Goal: Task Accomplishment & Management: Use online tool/utility

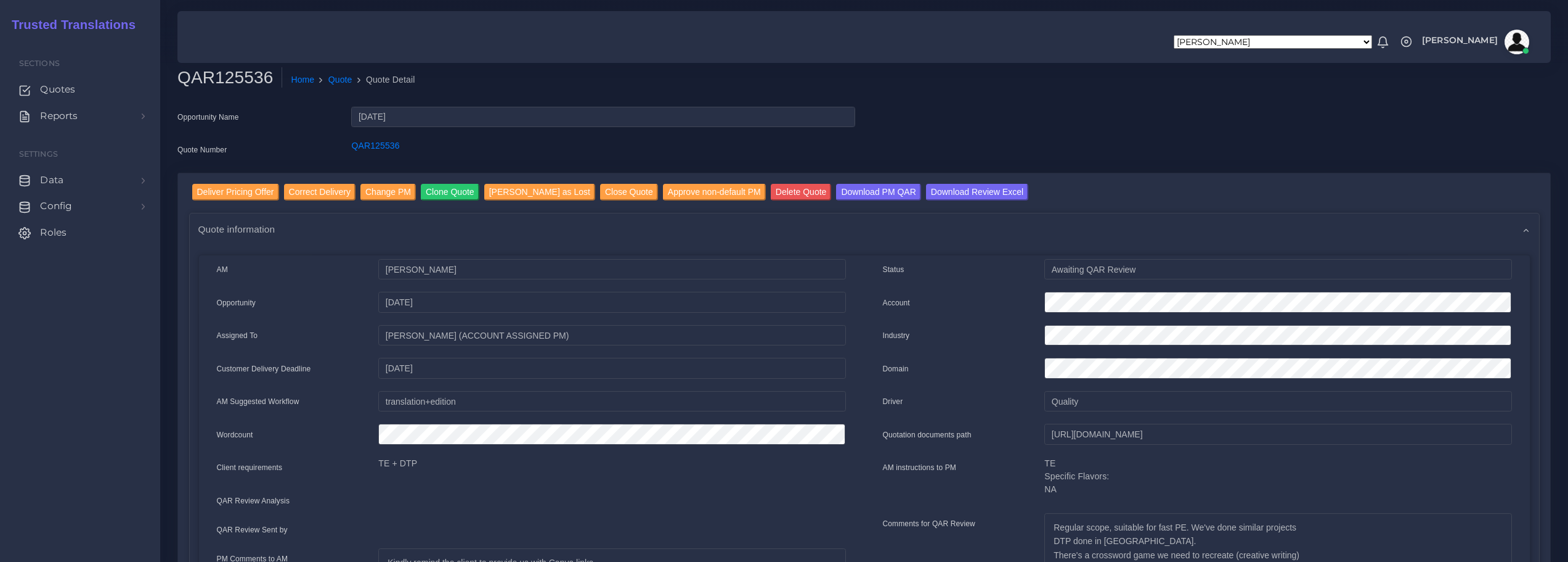
scroll to position [124, 0]
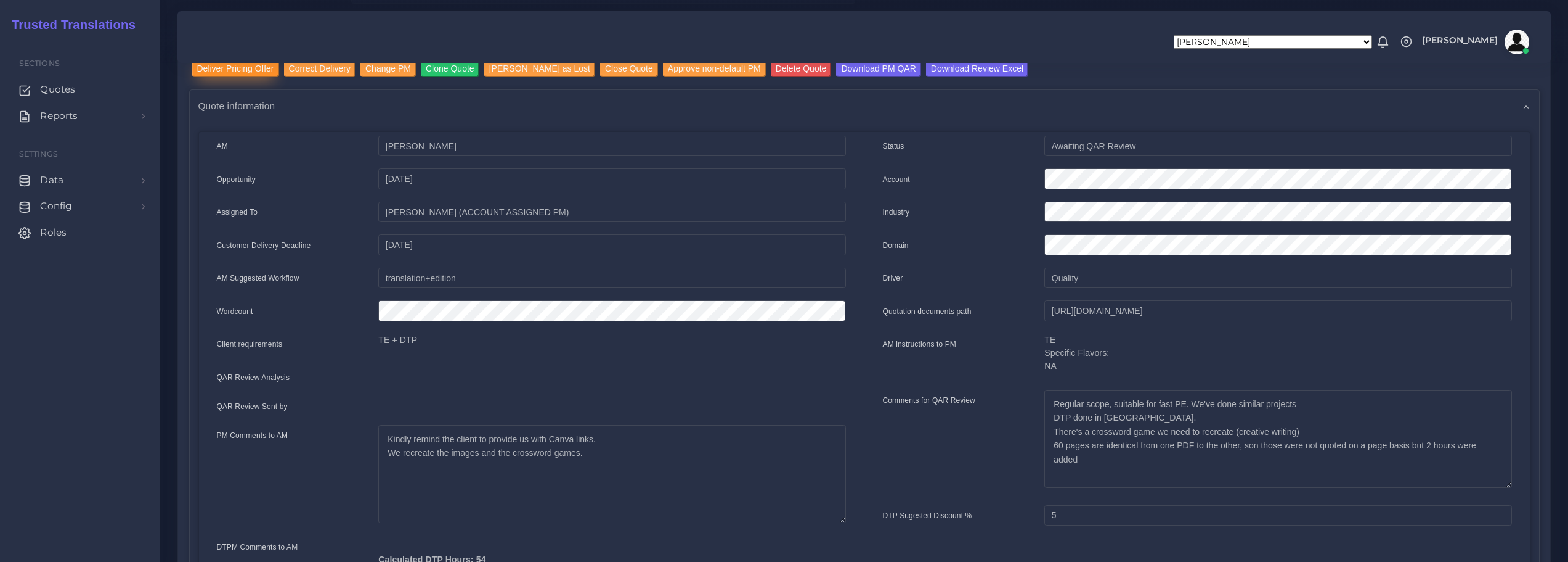
click at [240, 66] on input "Deliver Pricing Offer" at bounding box center [235, 68] width 87 height 17
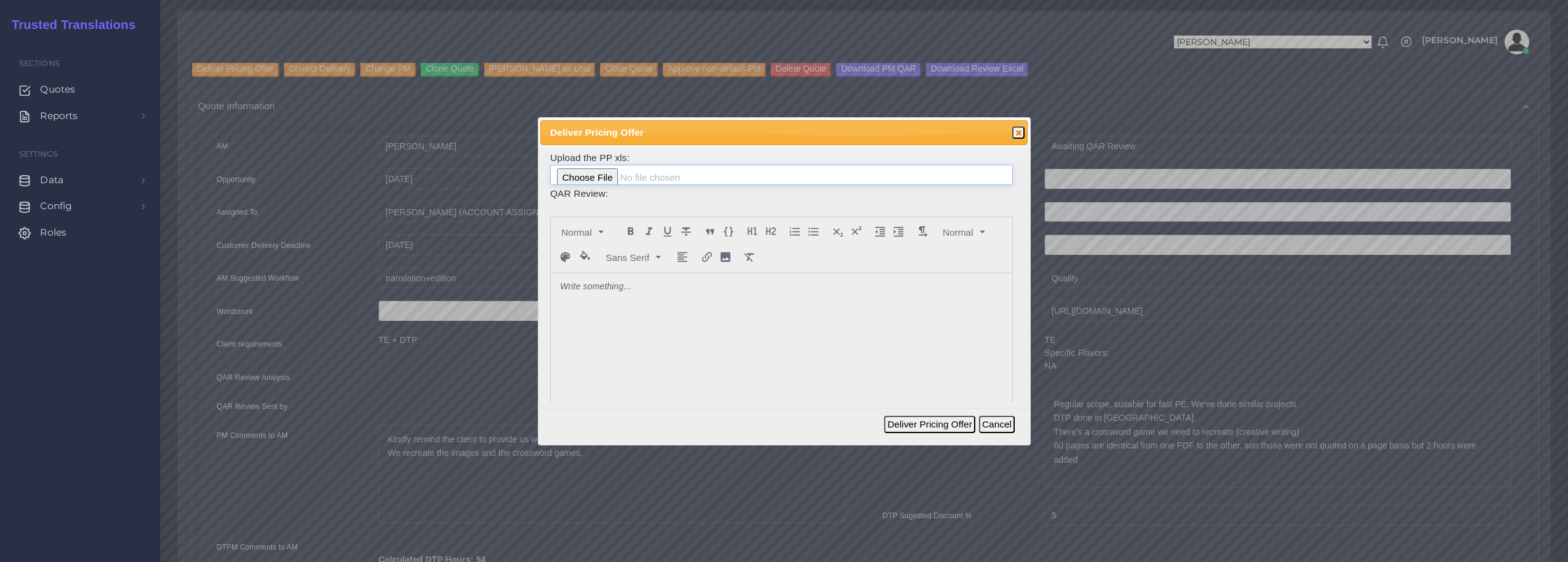
click at [607, 173] on input "file" at bounding box center [781, 175] width 462 height 21
type input "C:\fakepath\125536_Common_Threads_ToAM.xlsx"
click at [649, 301] on div at bounding box center [781, 365] width 462 height 185
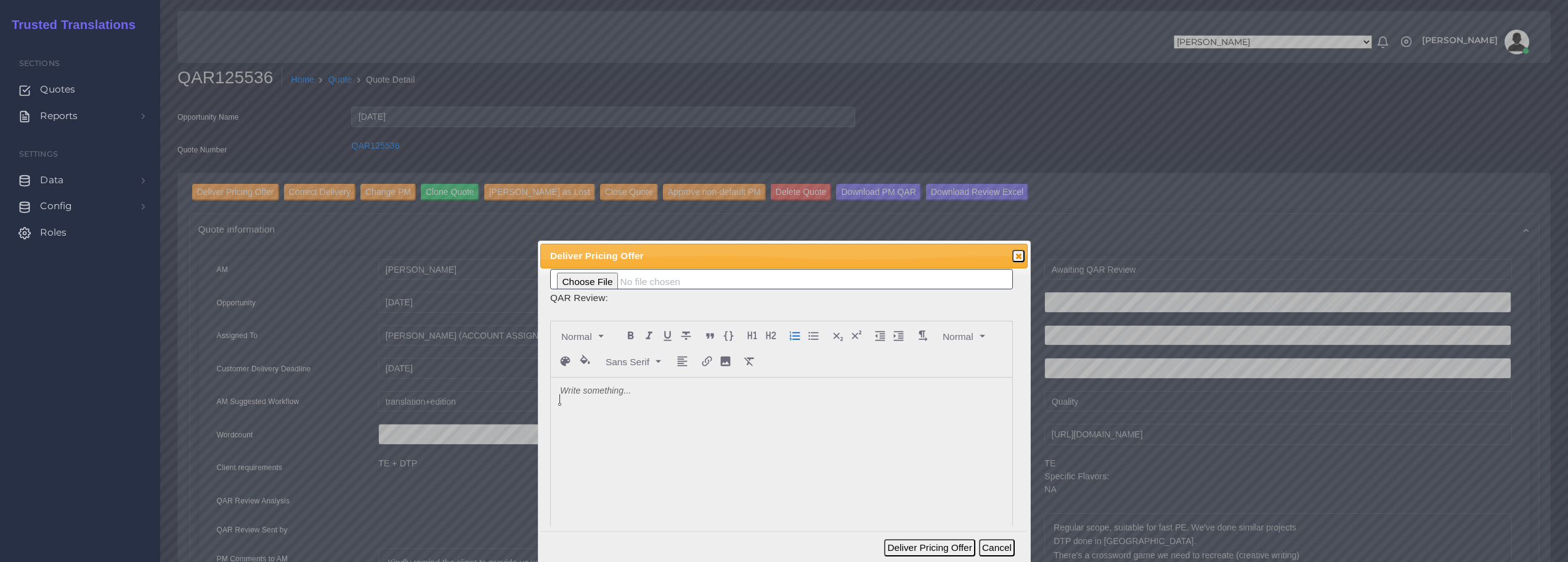
scroll to position [0, 0]
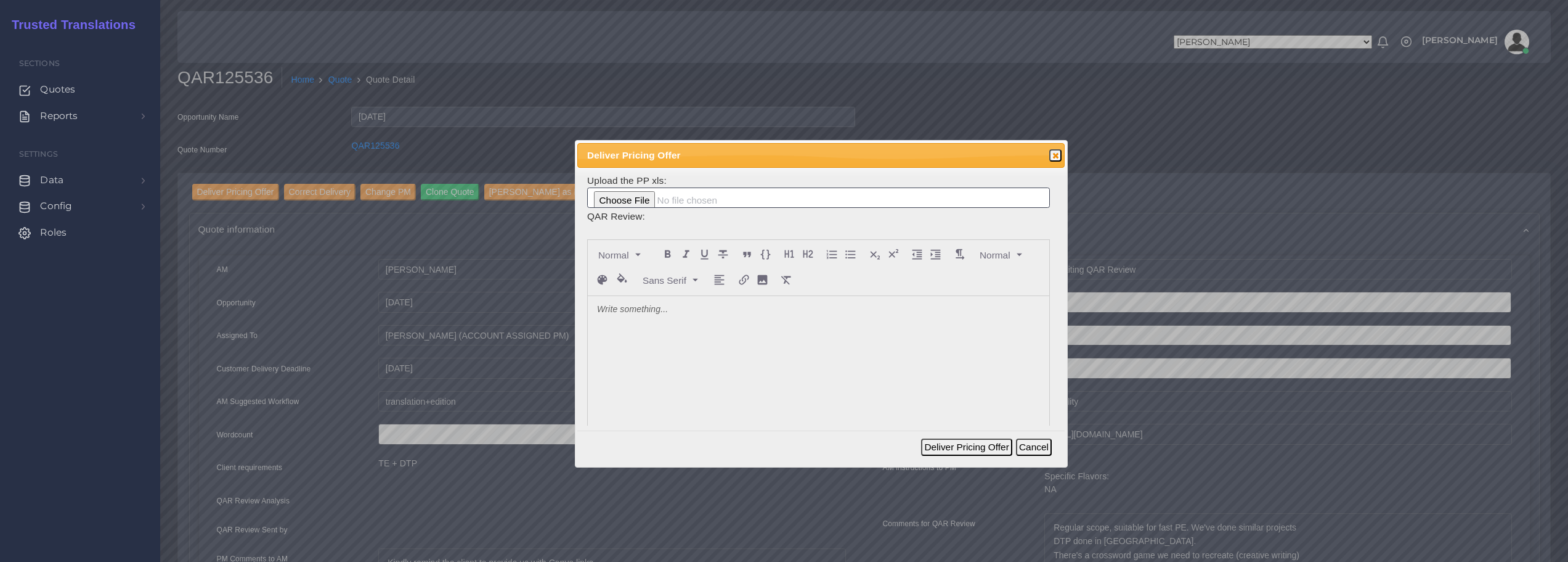
drag, startPoint x: 753, startPoint y: 257, endPoint x: 790, endPoint y: 152, distance: 111.3
click at [790, 152] on span "Deliver Pricing Offer" at bounding box center [798, 154] width 420 height 14
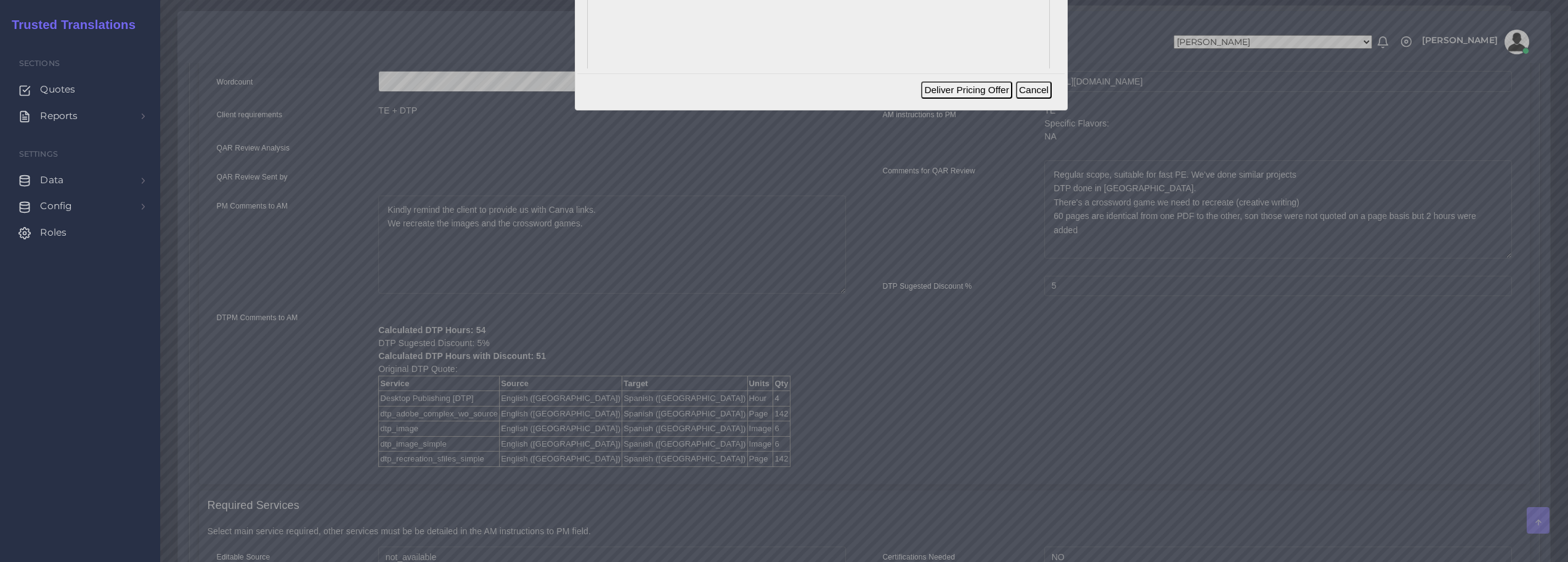
scroll to position [370, 0]
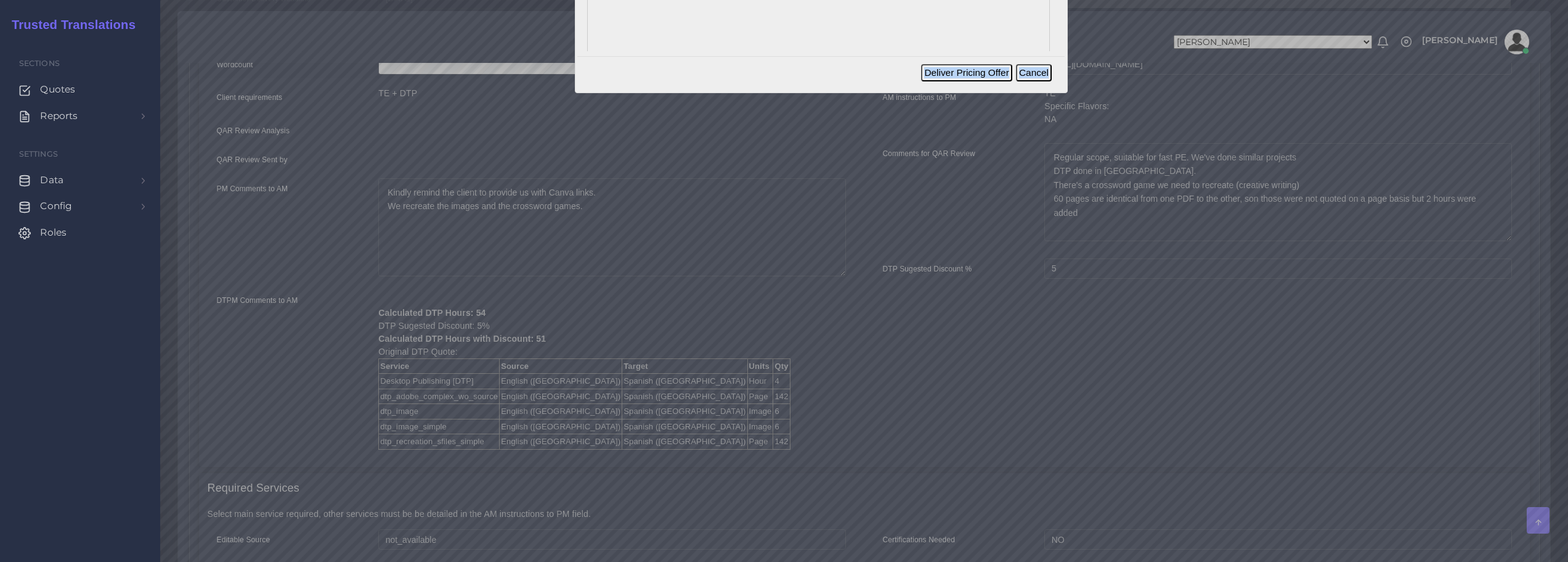
drag, startPoint x: 782, startPoint y: 54, endPoint x: 778, endPoint y: 284, distance: 230.0
drag, startPoint x: 778, startPoint y: 284, endPoint x: 769, endPoint y: 274, distance: 13.5
click at [773, 280] on div at bounding box center [784, 281] width 1568 height 562
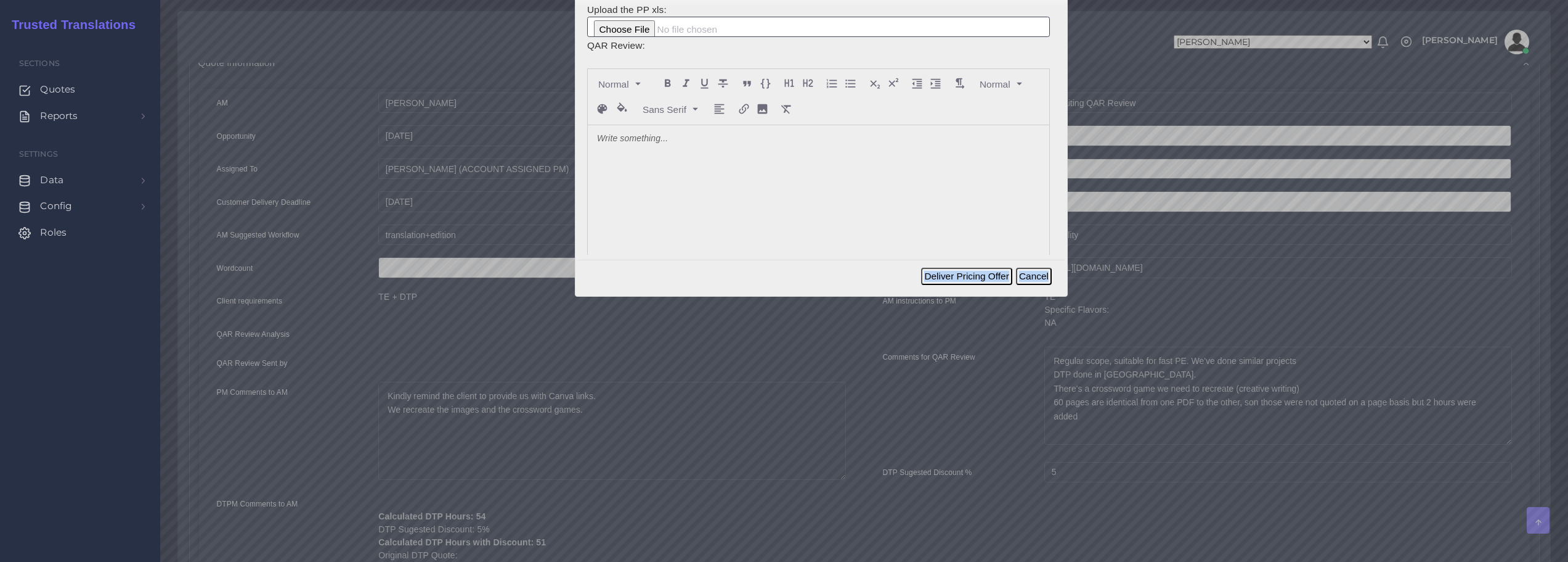
scroll to position [0, 0]
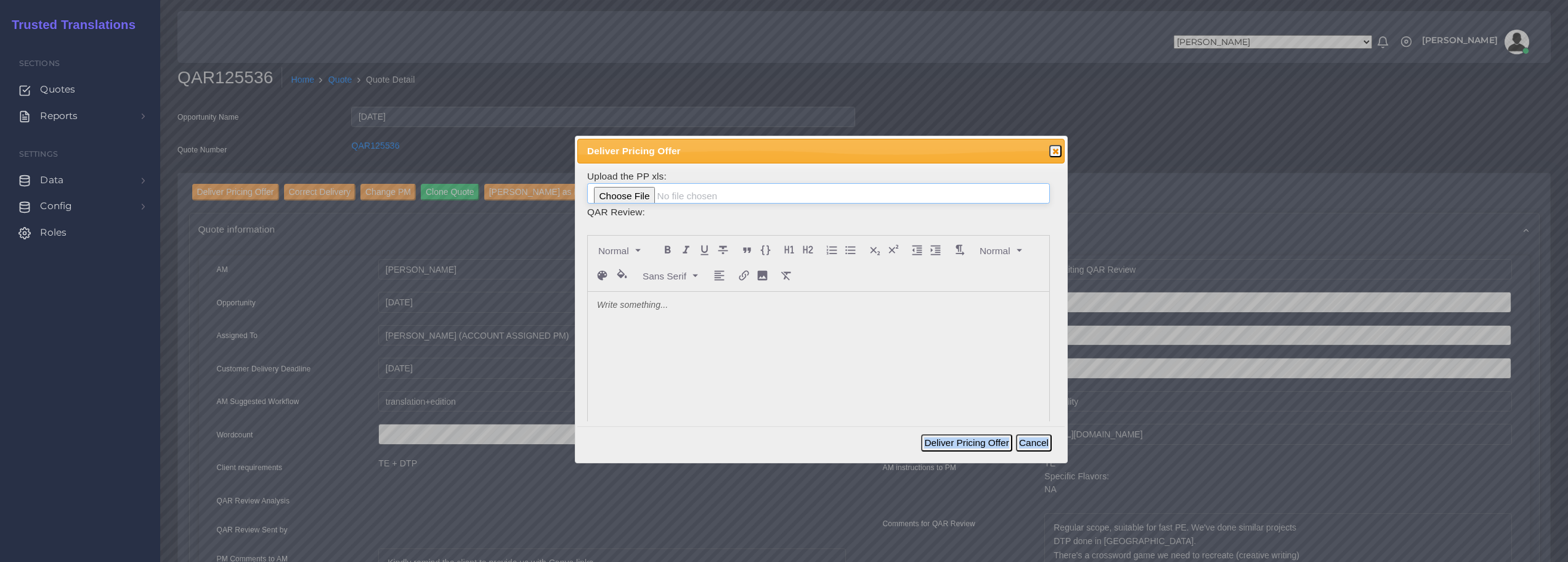
click at [670, 198] on input "file" at bounding box center [818, 193] width 462 height 21
click at [644, 199] on input "file" at bounding box center [818, 193] width 462 height 21
type input "C:\fakepath\125536_Common_Threads_ToAM.xlsx"
click at [689, 326] on div at bounding box center [819, 383] width 462 height 185
click at [658, 310] on p "FYI. Please cross check with what has been quoted in the past." at bounding box center [818, 305] width 443 height 13
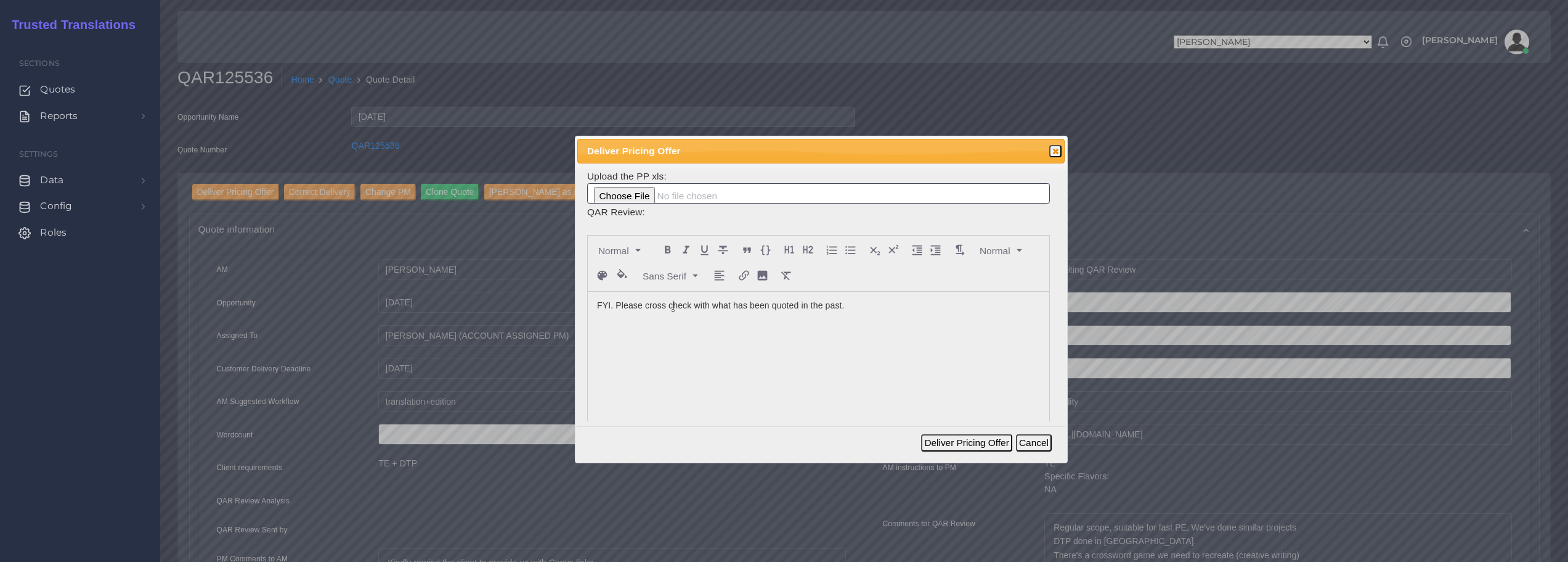
click at [672, 305] on p "FYI. Please cross check with what has been quoted in the past." at bounding box center [818, 305] width 443 height 13
click at [0, 0] on lt-em "cross-check" at bounding box center [0, 0] width 0 height 0
click at [995, 443] on button "Deliver Pricing Offer" at bounding box center [966, 442] width 90 height 17
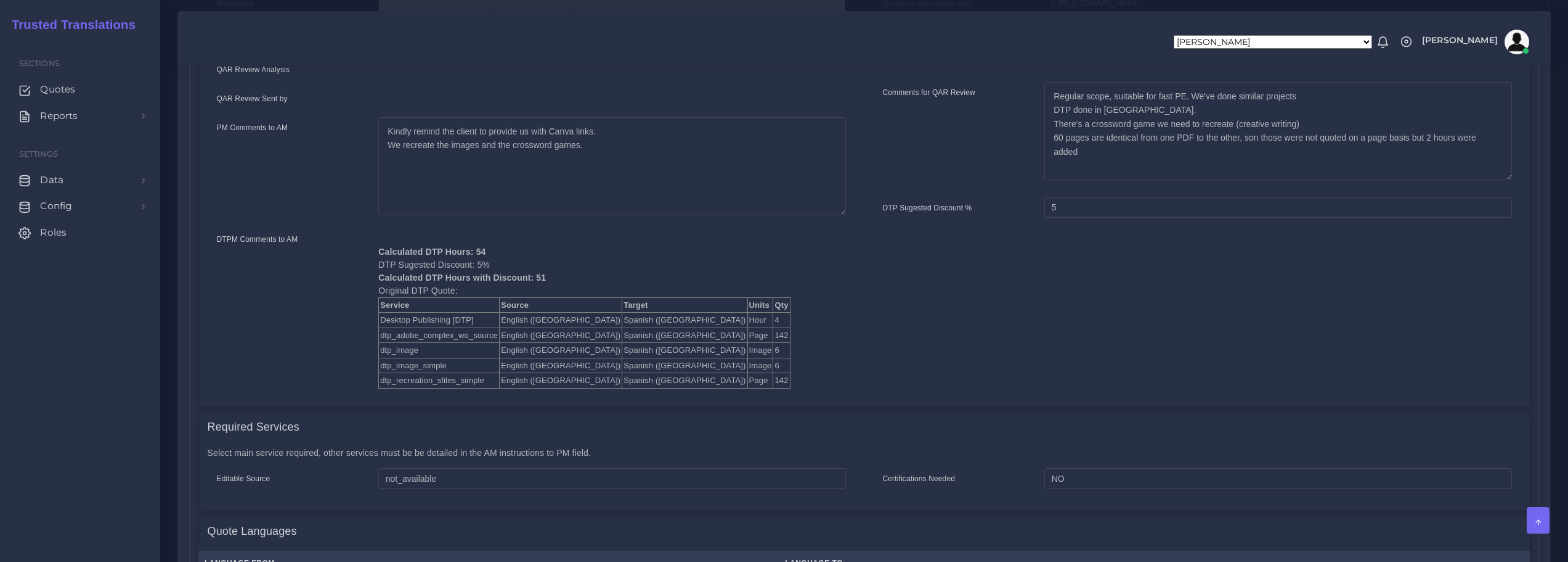
scroll to position [432, 0]
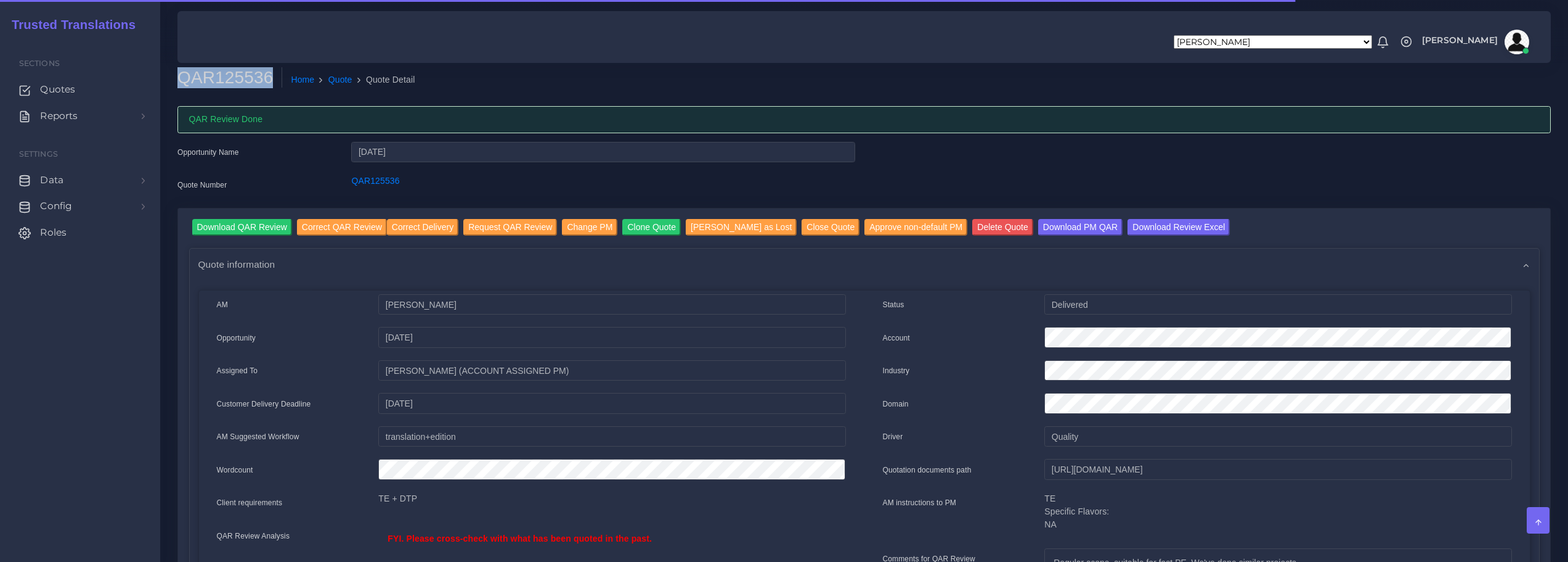
drag, startPoint x: 182, startPoint y: 82, endPoint x: 265, endPoint y: 75, distance: 83.3
click at [265, 75] on h2 "QAR125536" at bounding box center [229, 77] width 104 height 21
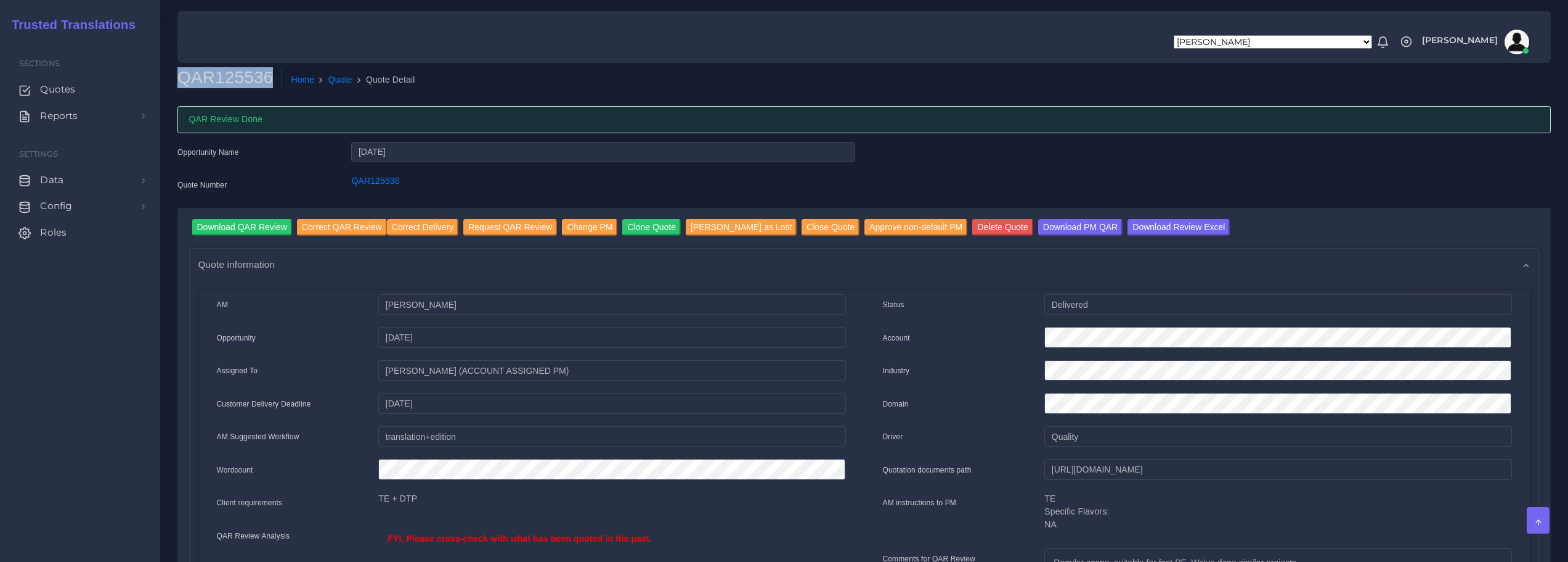
copy h2 "QAR125536"
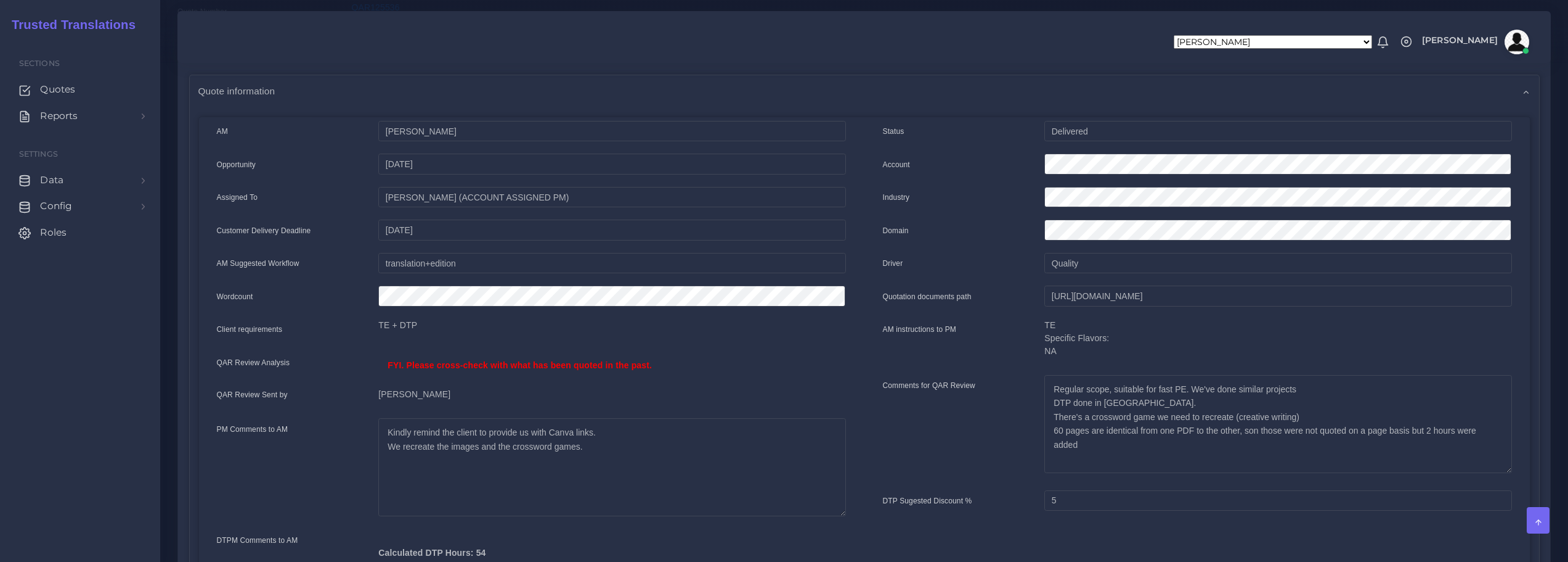
scroll to position [432, 0]
